Goal: Task Accomplishment & Management: Complete application form

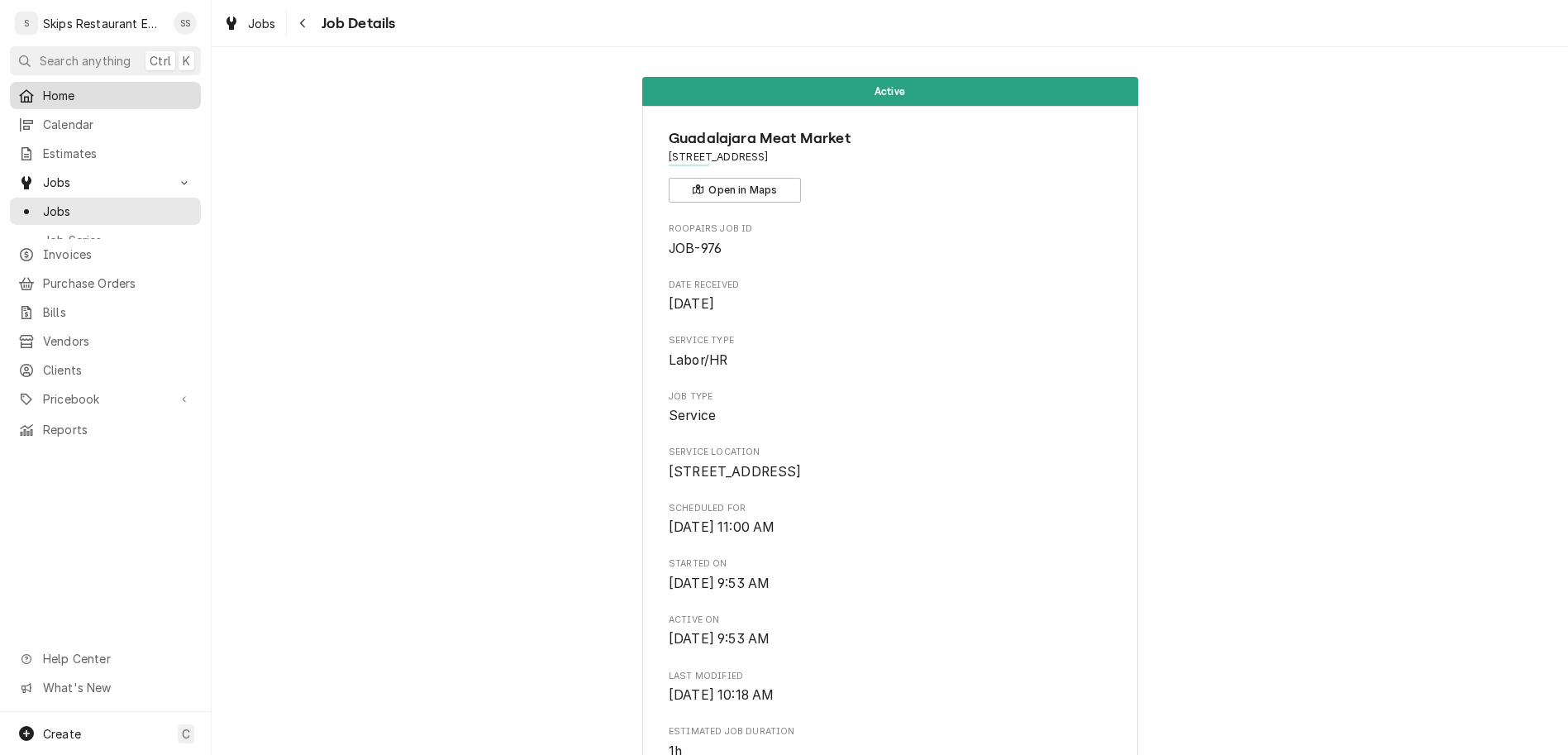
click at [57, 87] on span "Home" at bounding box center [118, 95] width 150 height 17
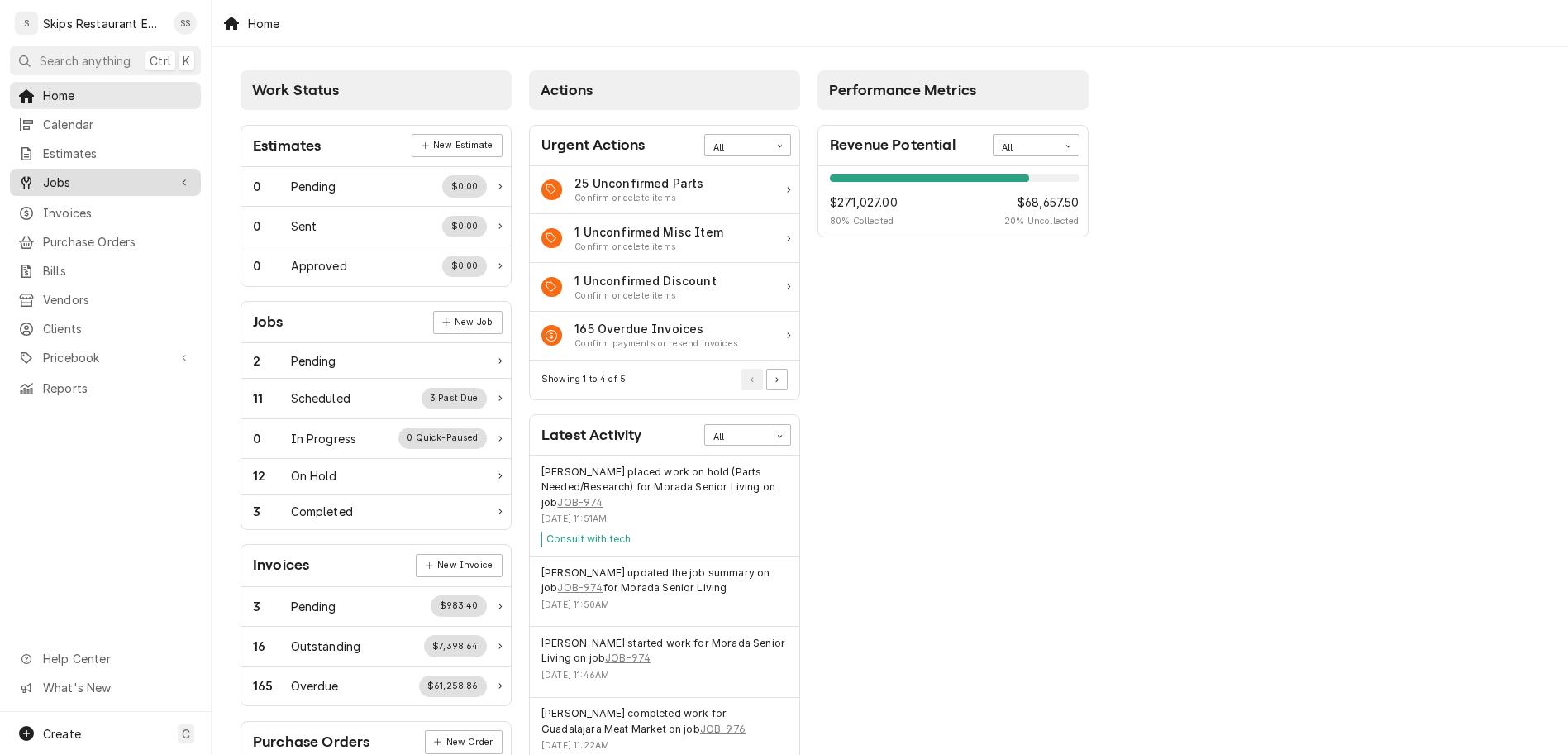
click at [43, 173] on span "Jobs" at bounding box center [105, 181] width 125 height 17
click at [66, 173] on span "Jobs" at bounding box center [105, 181] width 125 height 17
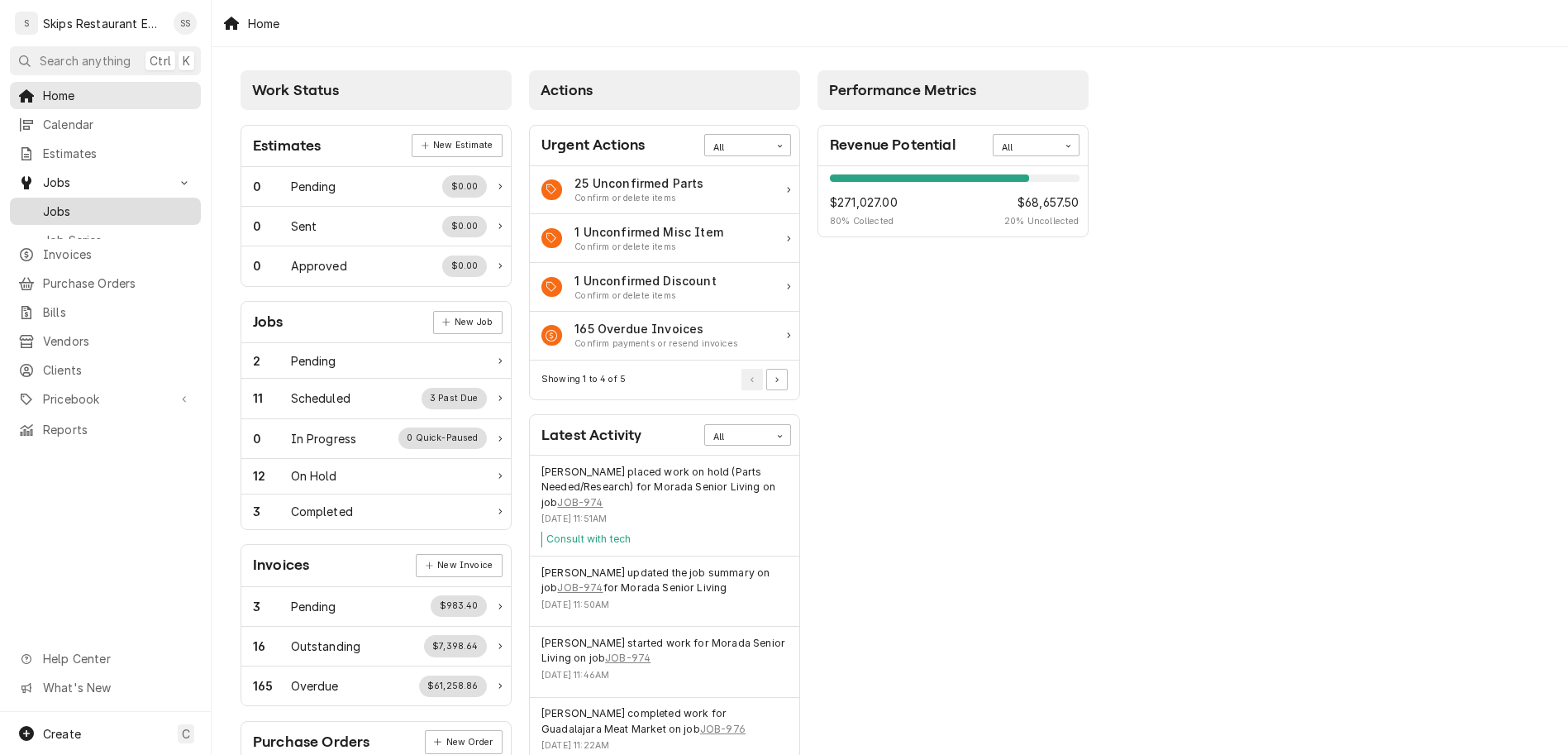
click at [44, 202] on span "Jobs" at bounding box center [118, 211] width 150 height 17
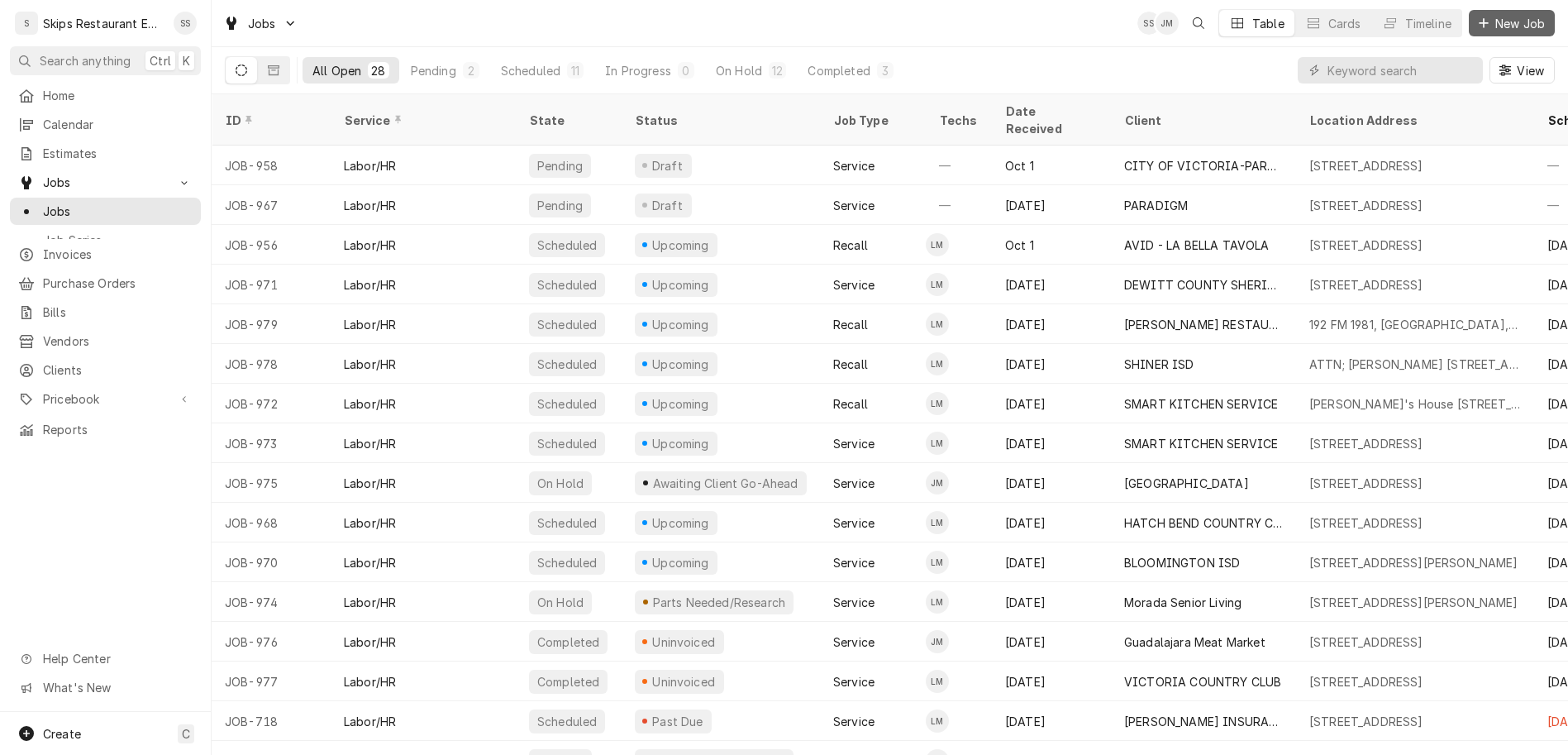
click at [1539, 21] on span "New Job" at bounding box center [1520, 23] width 57 height 17
